Goal: Task Accomplishment & Management: Use online tool/utility

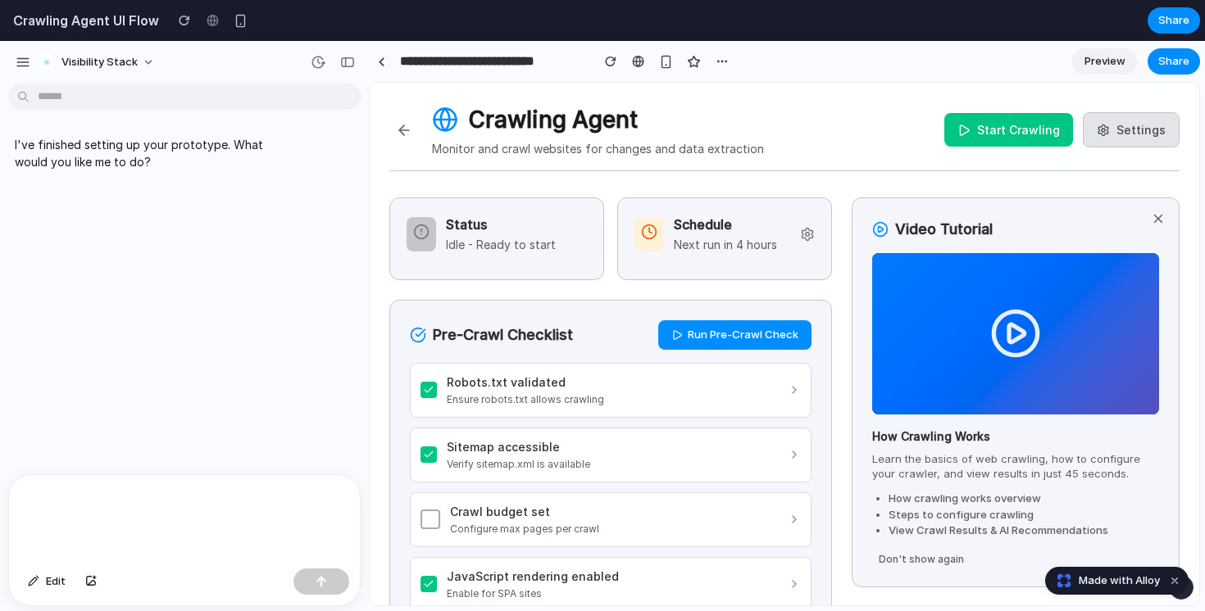
click at [999, 136] on button "Start Crawling" at bounding box center [1008, 130] width 129 height 34
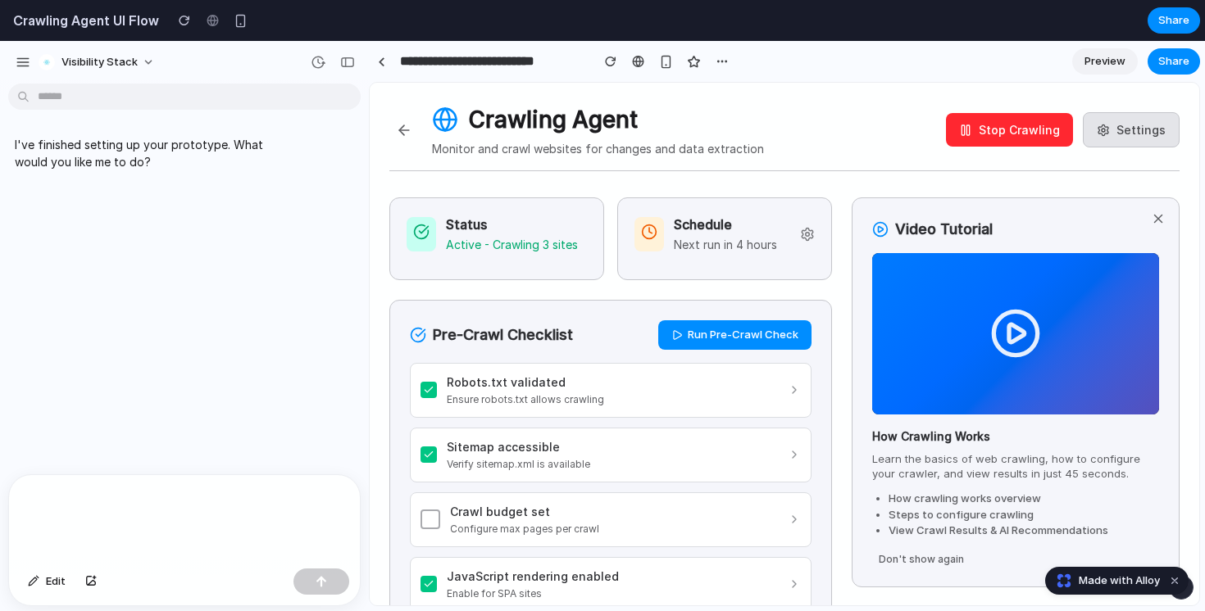
click at [974, 134] on button "Stop Crawling" at bounding box center [1009, 130] width 127 height 34
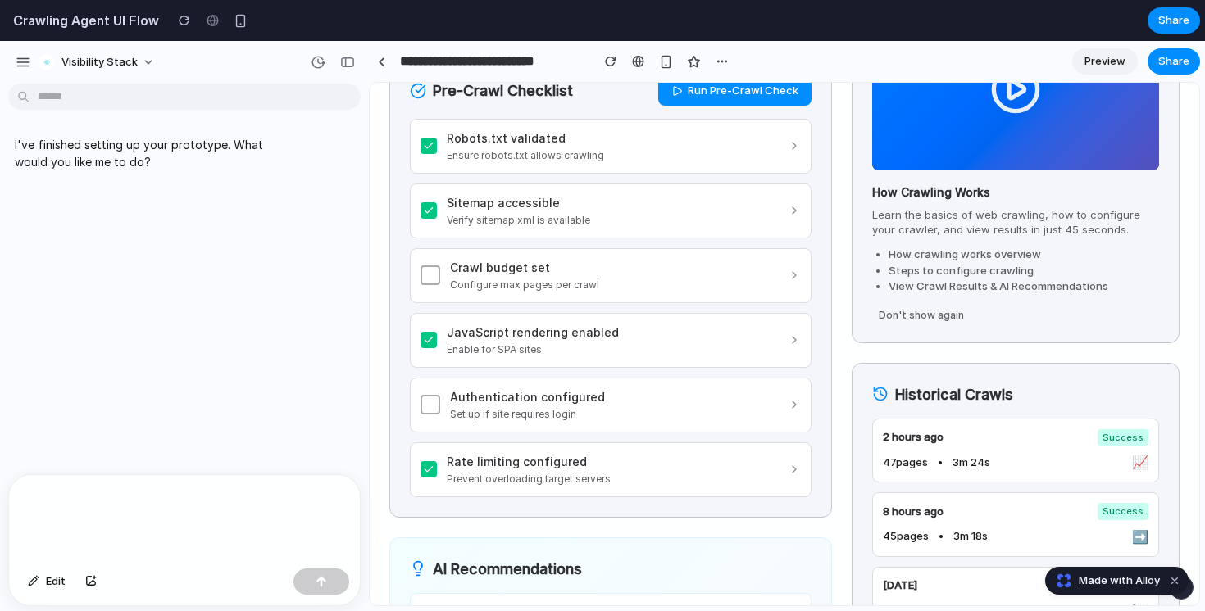
scroll to position [242, 0]
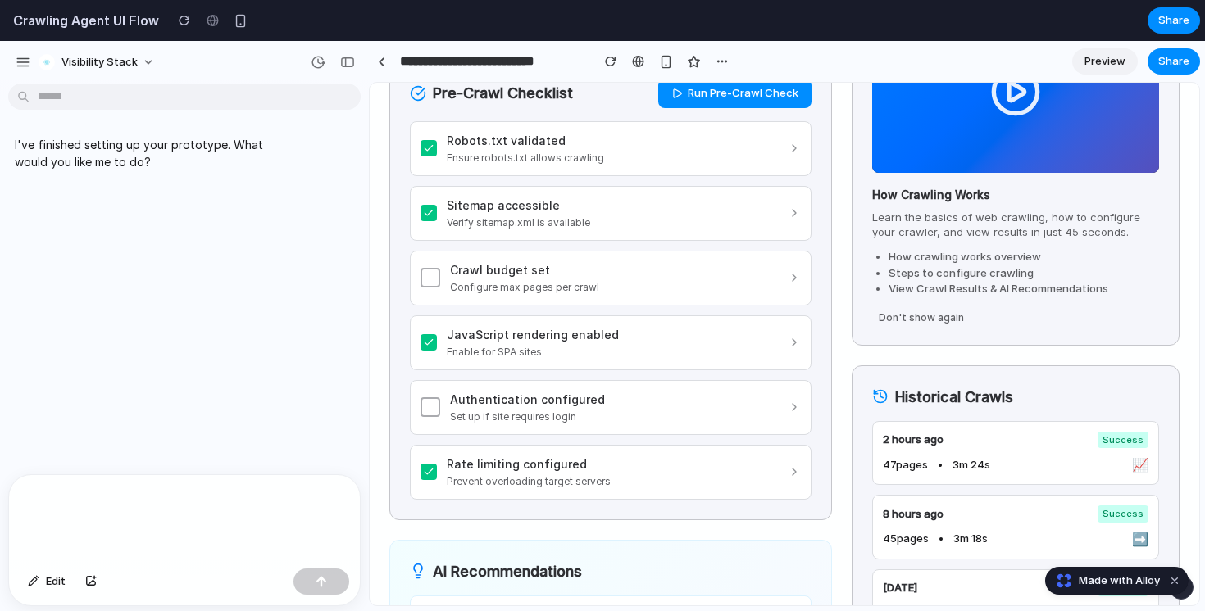
click at [615, 146] on div "Robots.txt validated" at bounding box center [617, 140] width 341 height 17
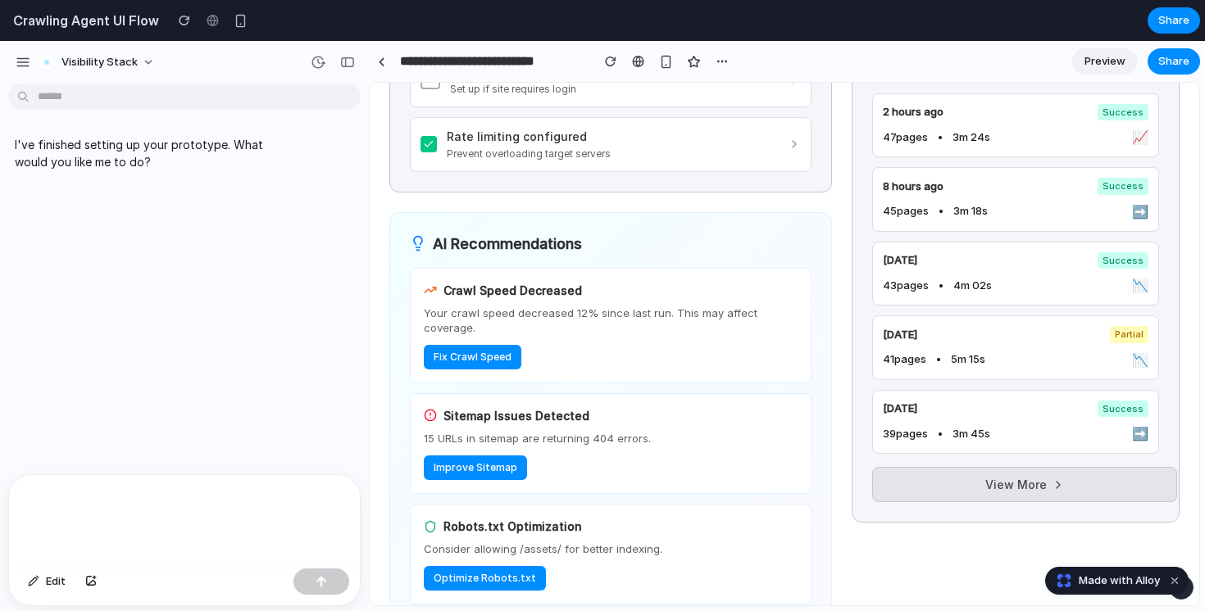
scroll to position [717, 0]
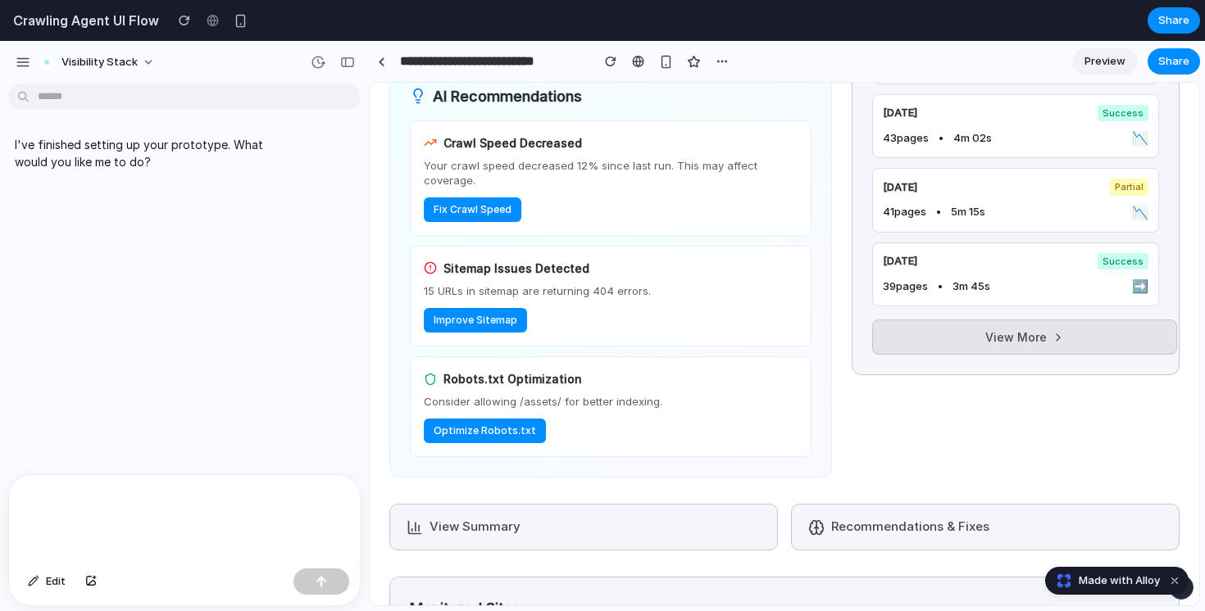
click at [562, 207] on div "Crawl Speed Decreased Your crawl speed decreased 12% since last run. This may a…" at bounding box center [611, 178] width 402 height 116
click at [470, 203] on button "Fix Crawl Speed" at bounding box center [473, 209] width 98 height 25
click at [484, 213] on button "Fix Crawl Speed" at bounding box center [473, 209] width 98 height 25
click at [490, 320] on button "Improve Sitemap" at bounding box center [475, 320] width 103 height 25
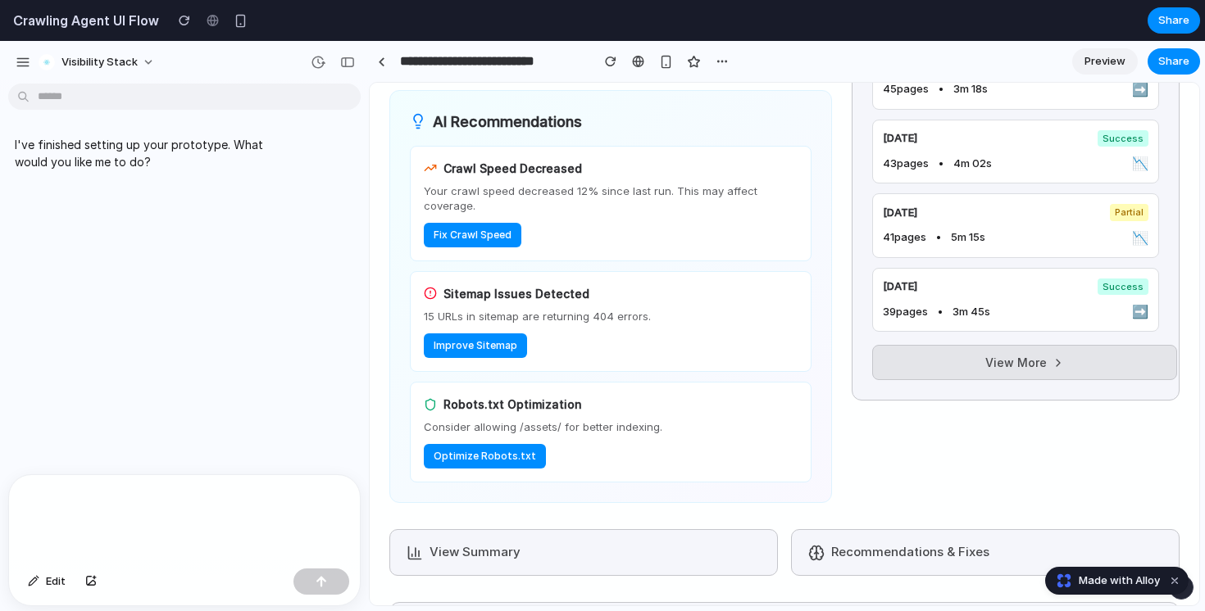
scroll to position [696, 0]
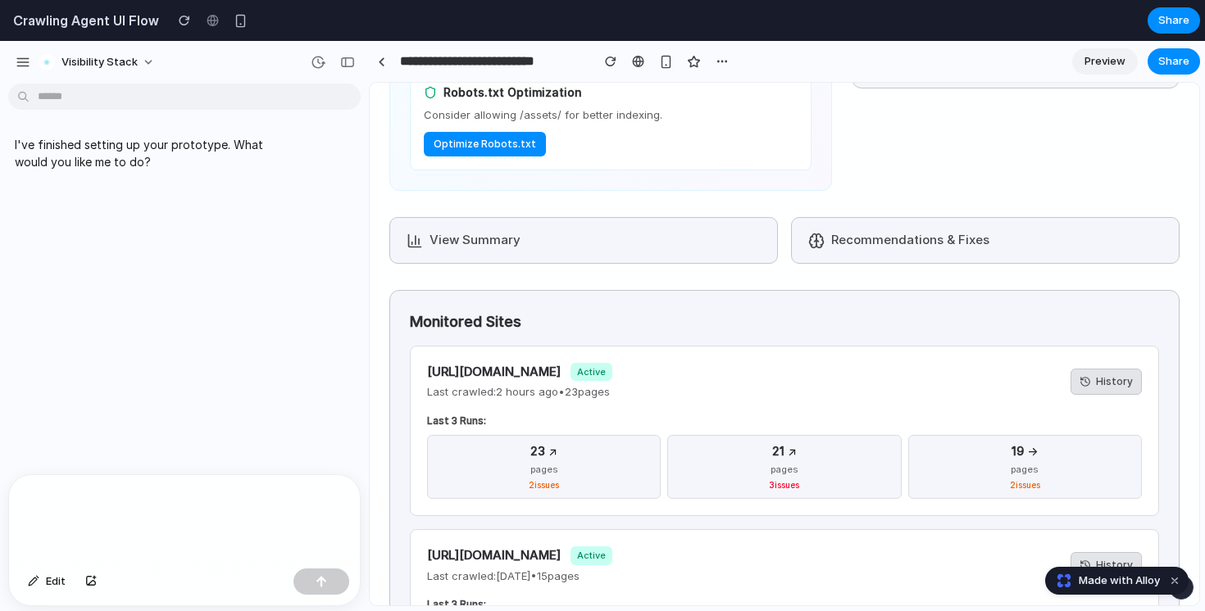
click at [491, 244] on button "View Summary" at bounding box center [583, 240] width 388 height 47
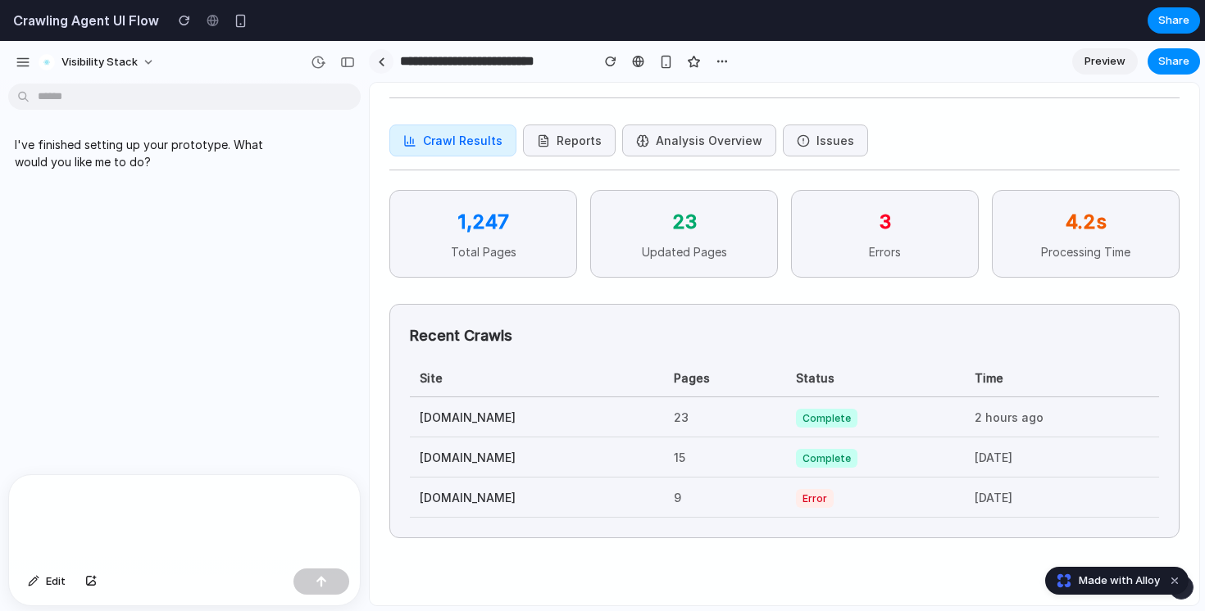
click at [377, 55] on link at bounding box center [381, 61] width 25 height 25
click at [382, 61] on div at bounding box center [381, 61] width 7 height 9
click at [1104, 61] on span "Preview" at bounding box center [1104, 61] width 41 height 16
click at [796, 145] on button "Issues" at bounding box center [825, 141] width 85 height 32
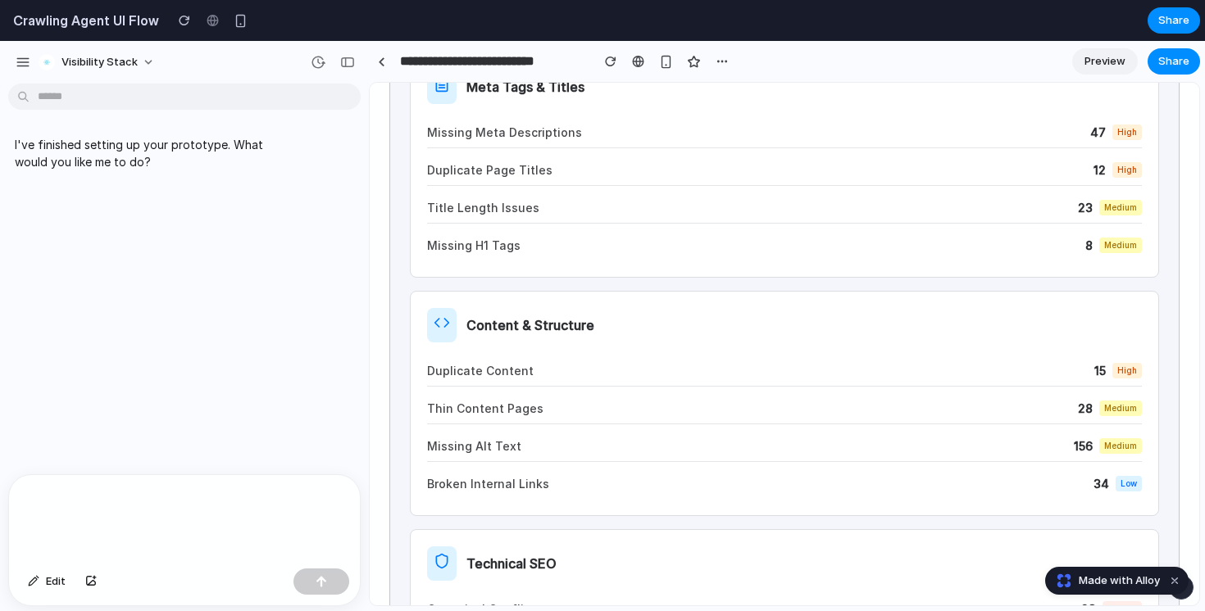
scroll to position [0, 0]
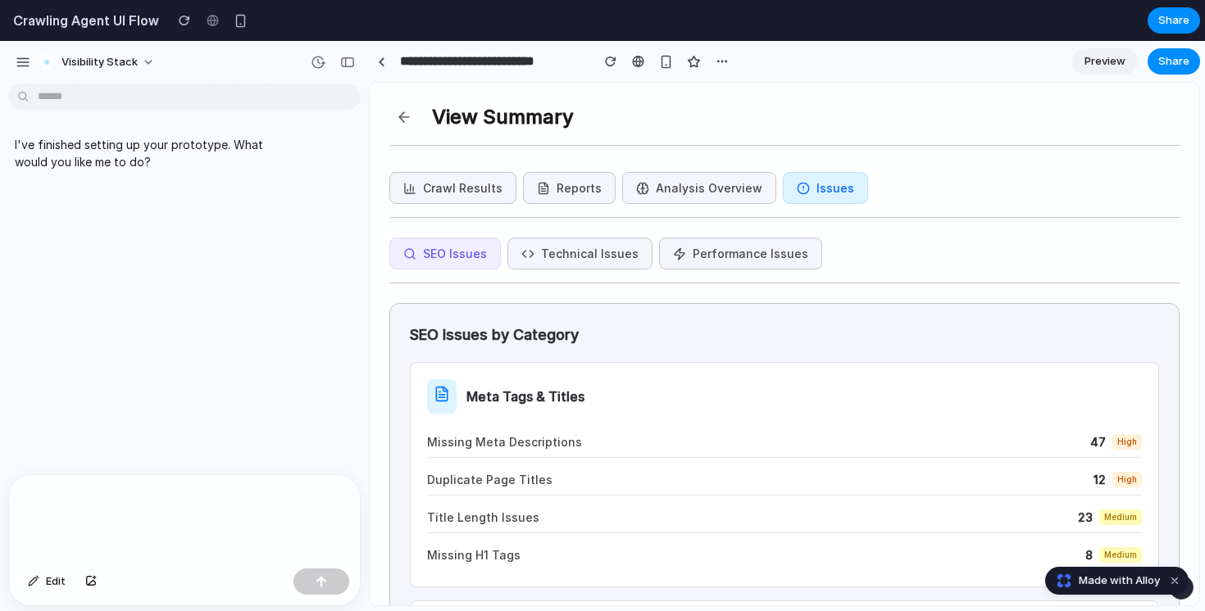
click at [550, 266] on button "Technical Issues" at bounding box center [579, 254] width 145 height 32
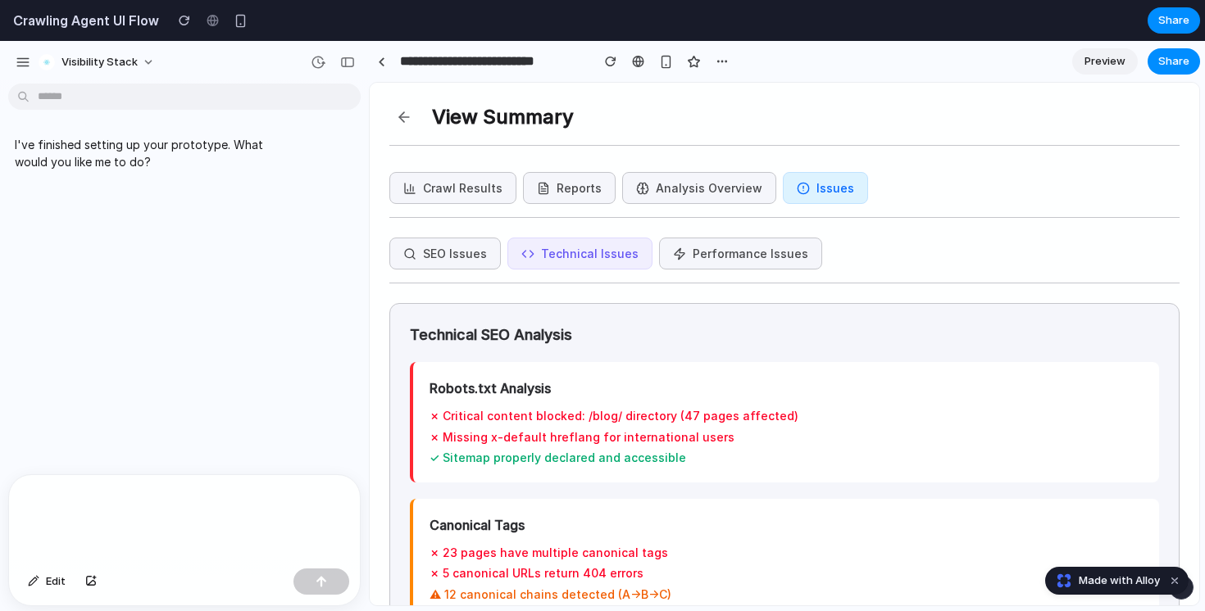
click at [701, 247] on button "Performance Issues" at bounding box center [740, 254] width 163 height 32
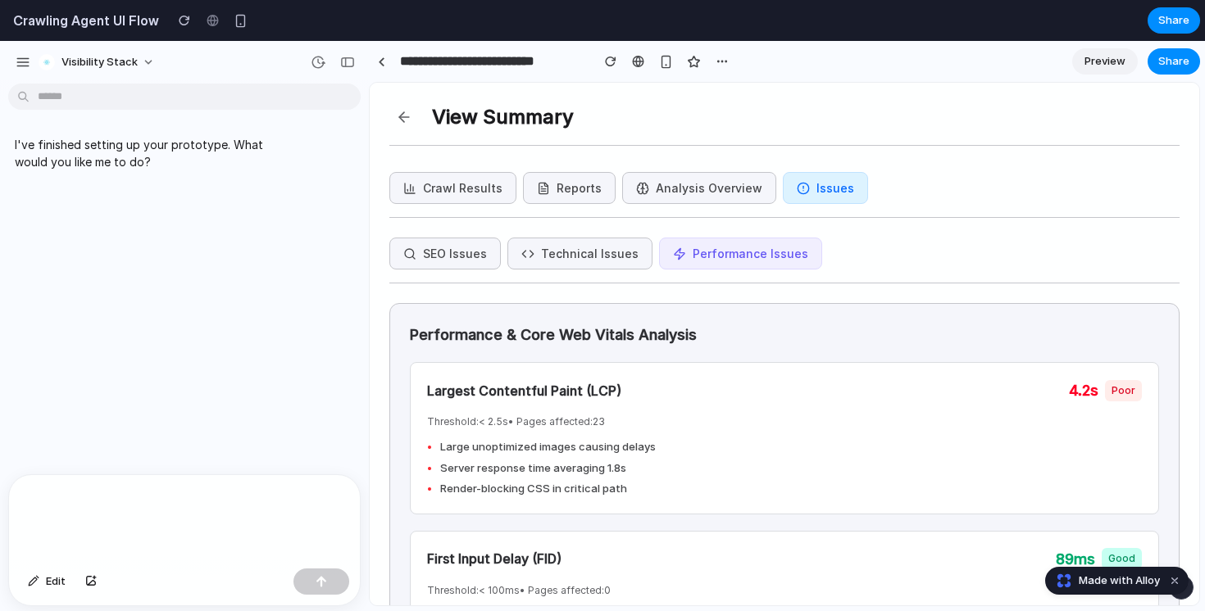
click at [679, 201] on button "Analysis Overview" at bounding box center [699, 188] width 154 height 32
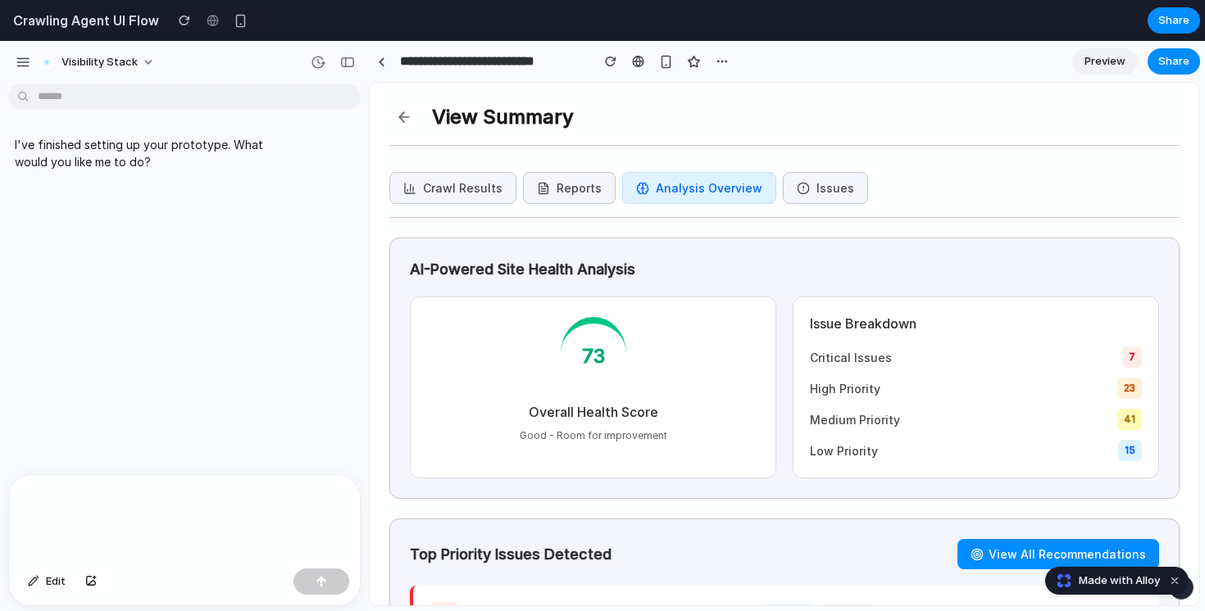
click at [552, 197] on button "Reports" at bounding box center [569, 188] width 93 height 32
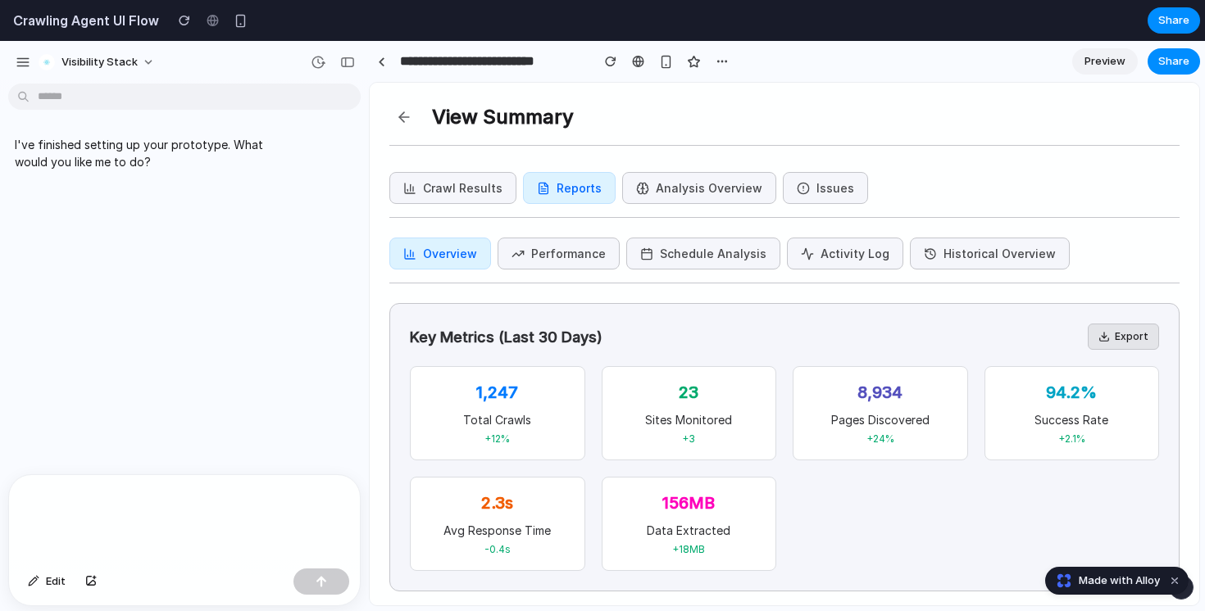
click at [404, 115] on button at bounding box center [404, 117] width 30 height 30
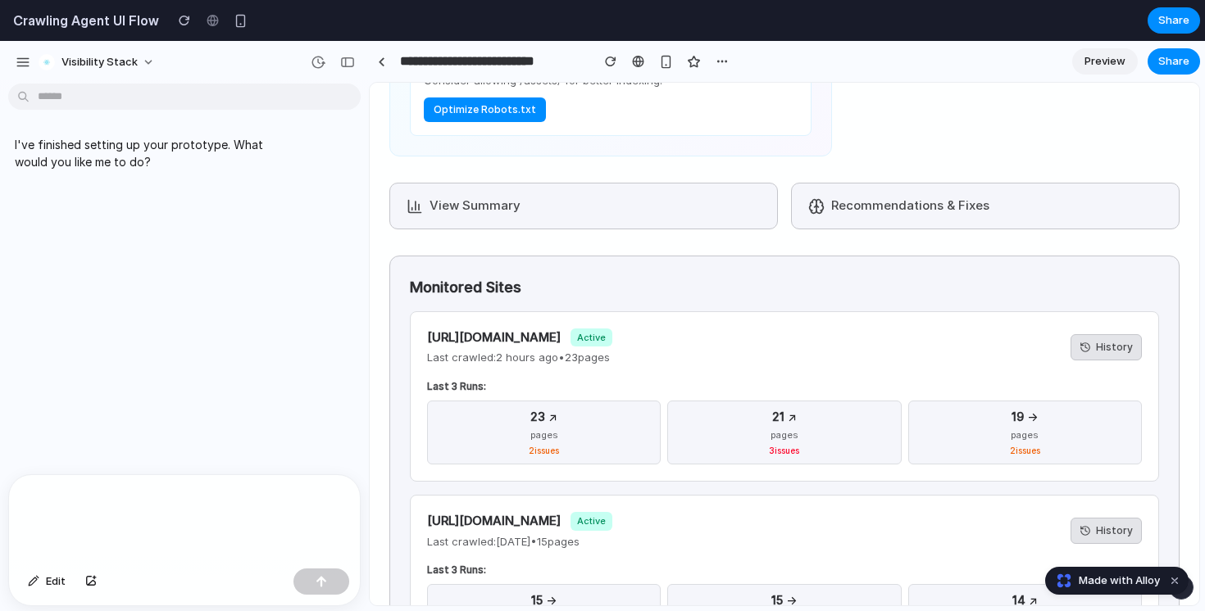
click at [551, 198] on button "View Summary" at bounding box center [583, 206] width 388 height 47
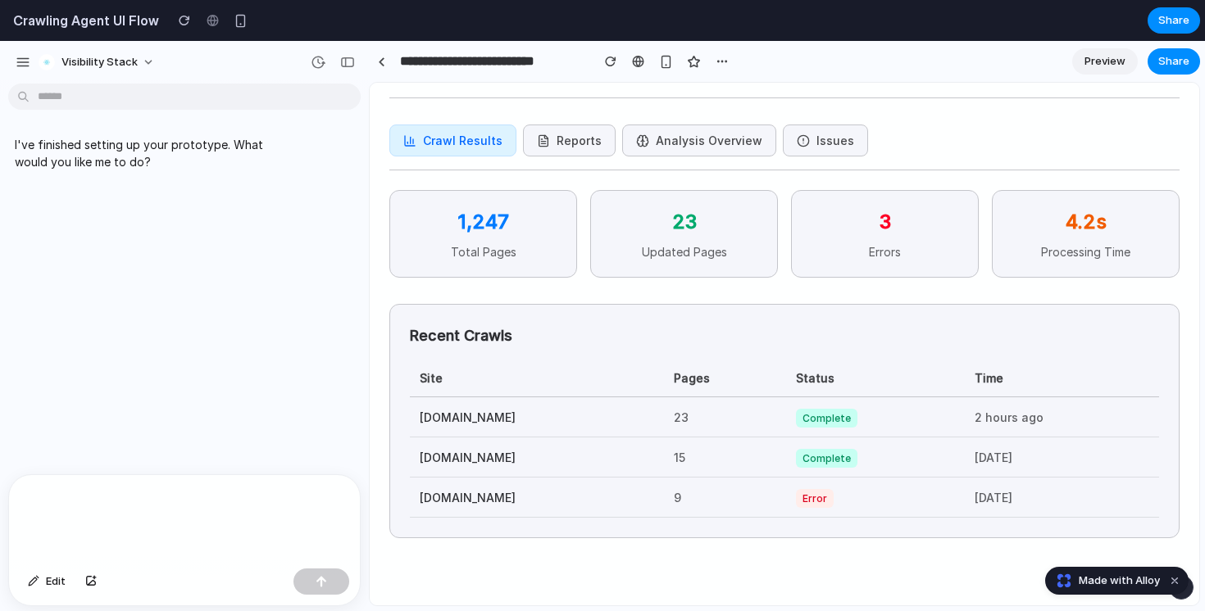
scroll to position [48, 0]
click at [807, 142] on button "Issues" at bounding box center [825, 141] width 85 height 32
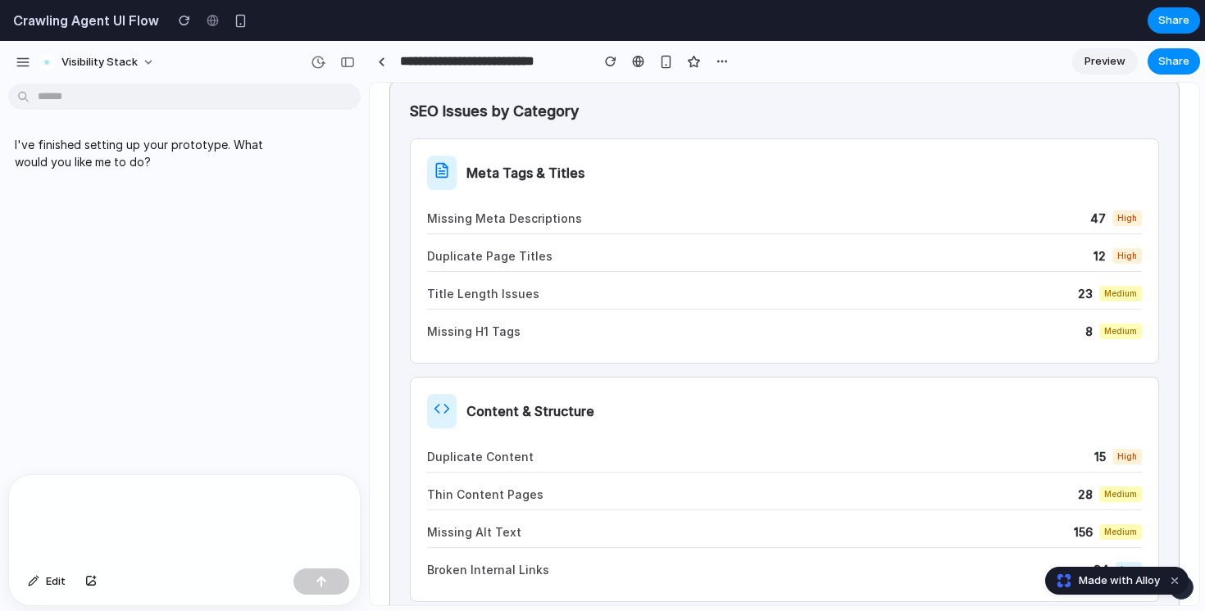
scroll to position [44, 0]
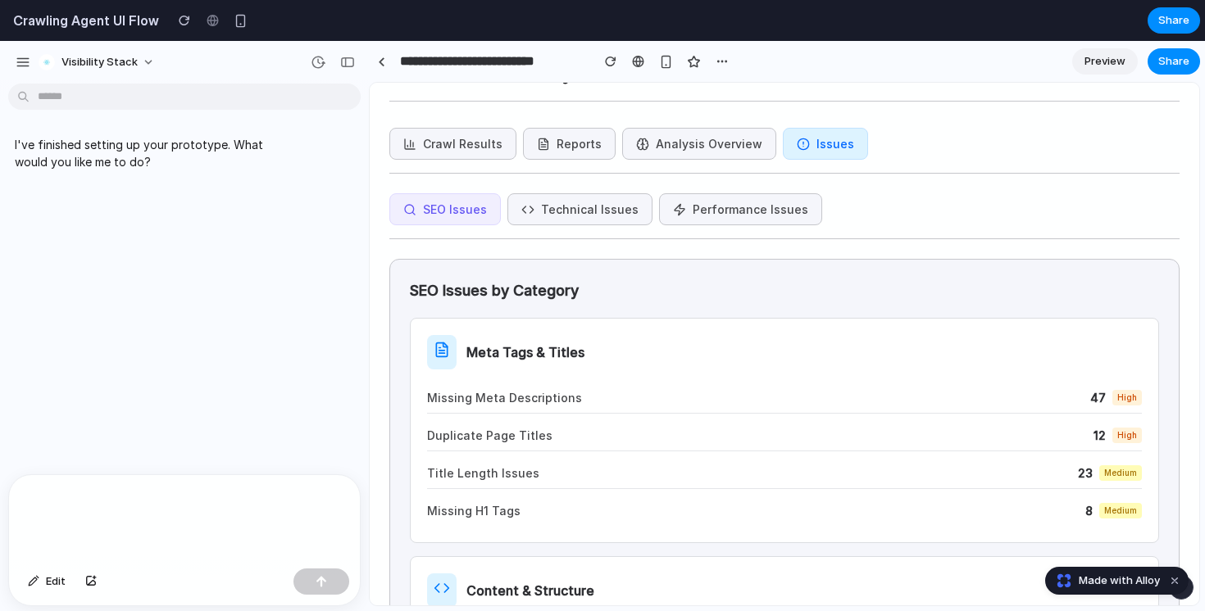
click at [552, 211] on button "Technical Issues" at bounding box center [579, 209] width 145 height 32
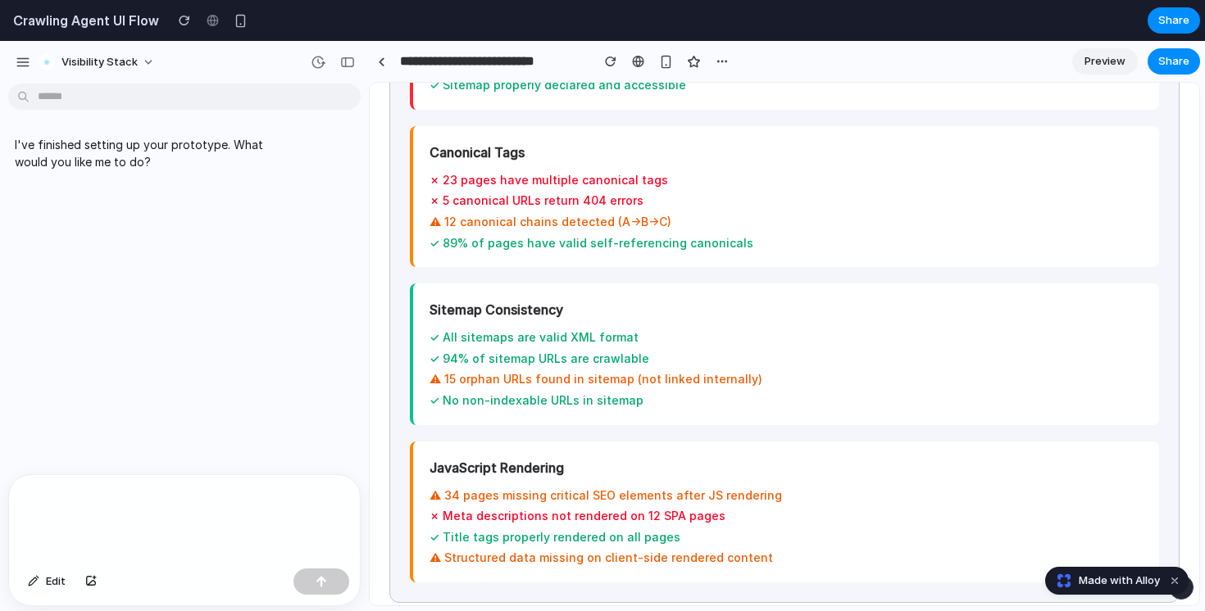
scroll to position [0, 0]
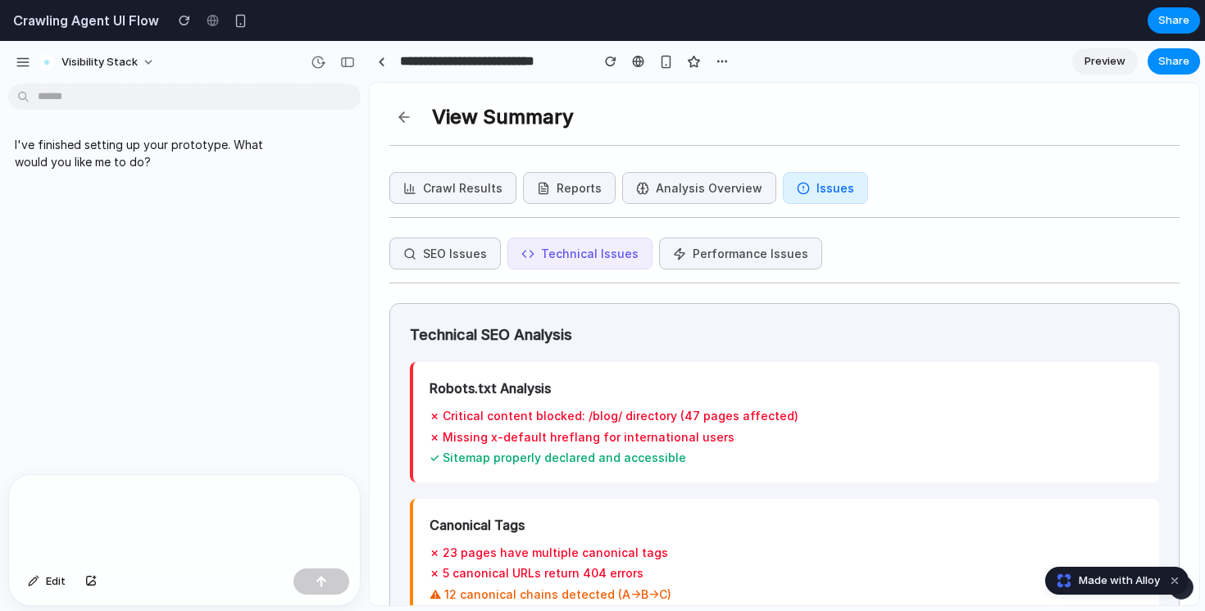
click at [404, 121] on button at bounding box center [404, 117] width 30 height 30
